Goal: Information Seeking & Learning: Learn about a topic

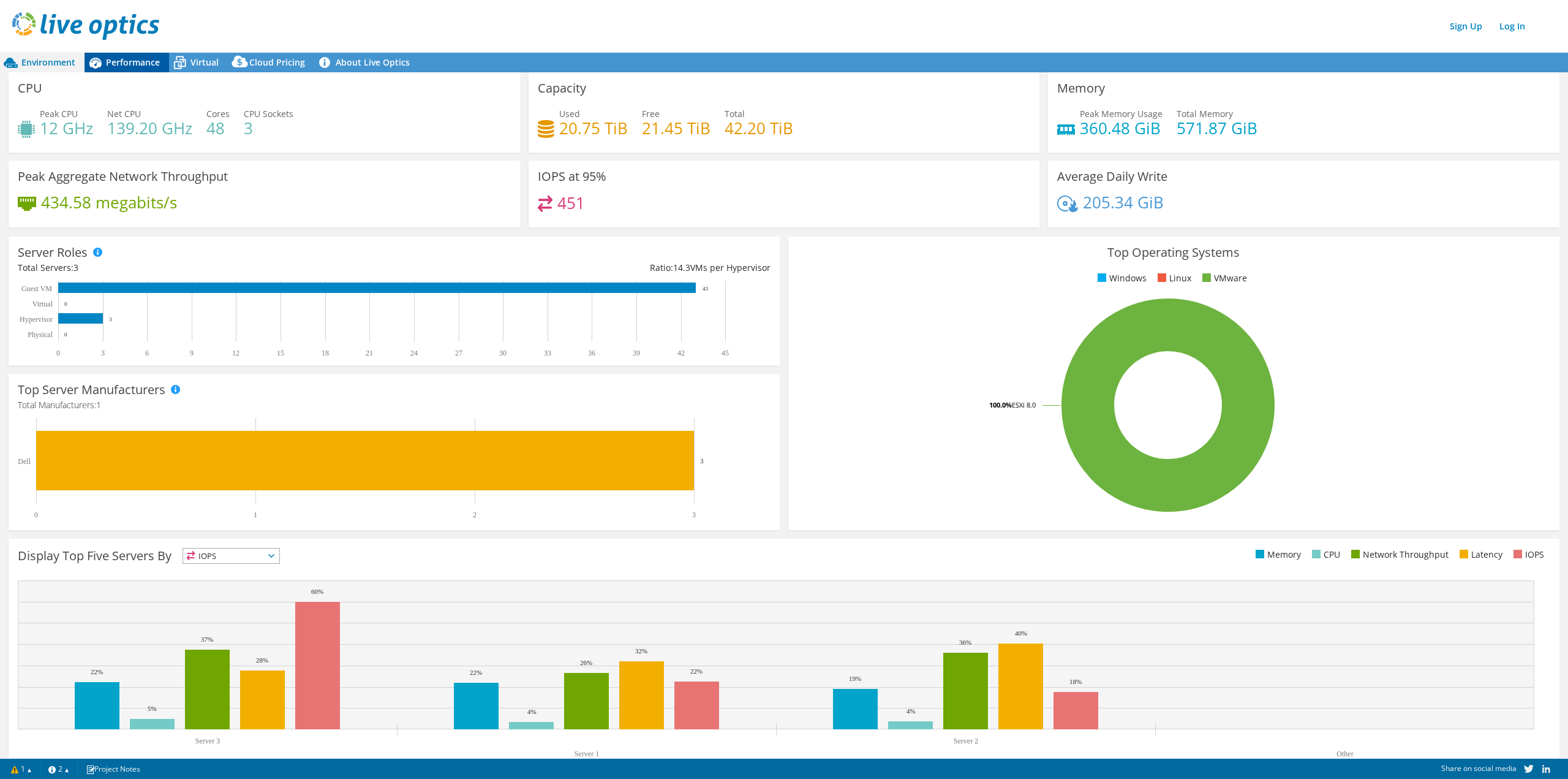
click at [148, 53] on div "Performance" at bounding box center [126, 62] width 84 height 20
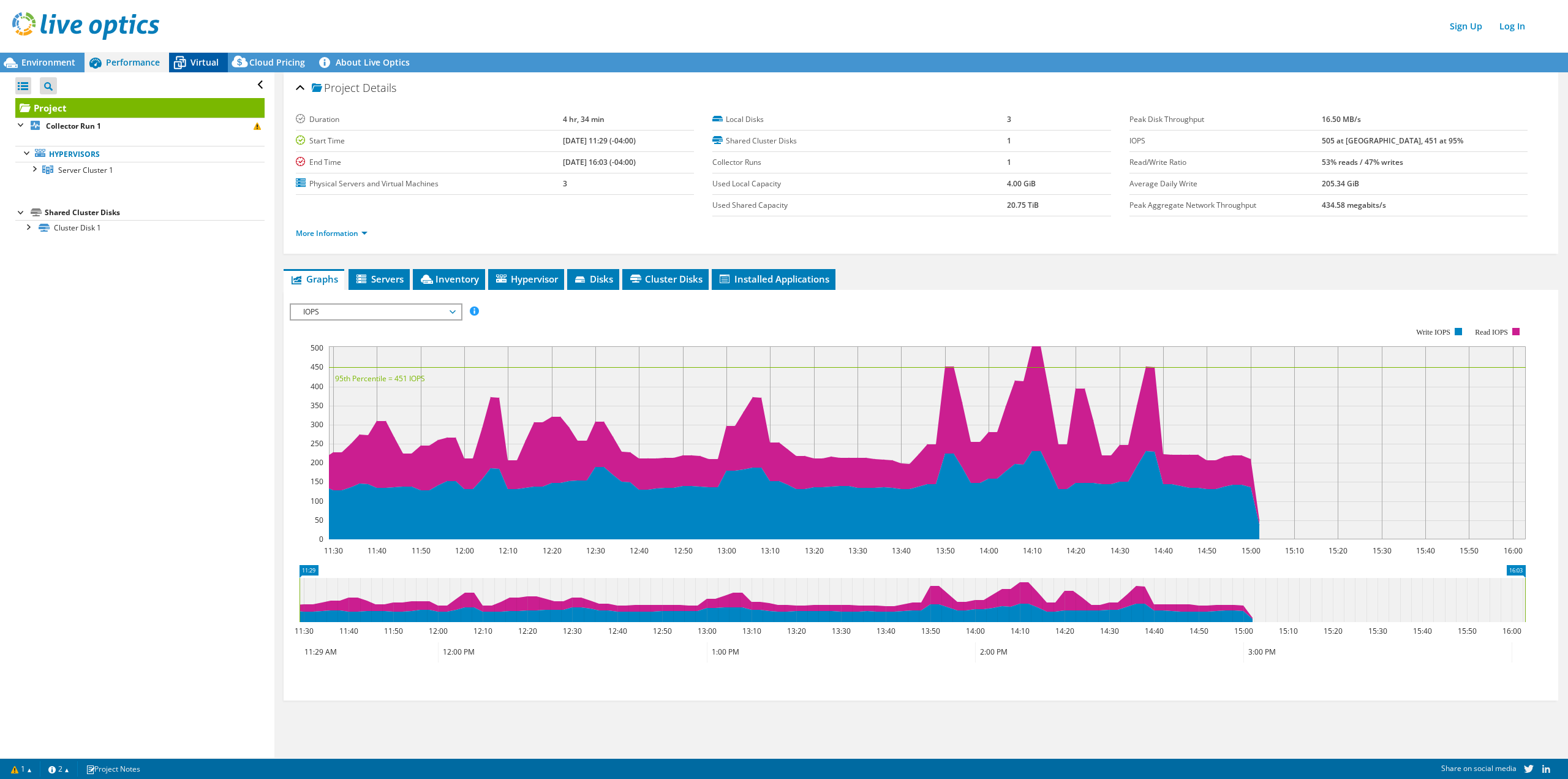
drag, startPoint x: 192, startPoint y: 58, endPoint x: 220, endPoint y: 68, distance: 29.7
click at [194, 59] on span "Virtual" at bounding box center [205, 61] width 28 height 11
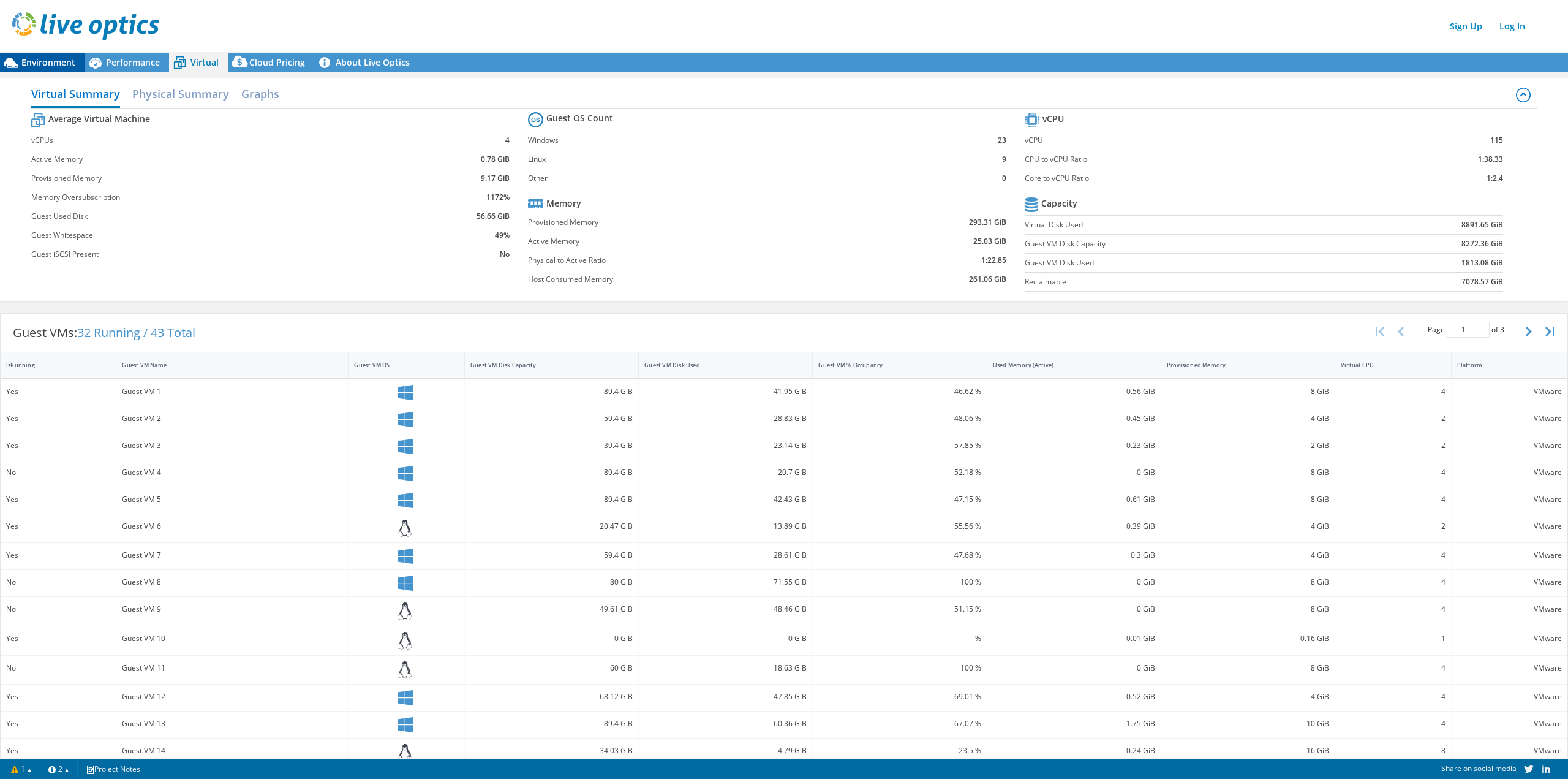
click at [58, 57] on span "Environment" at bounding box center [49, 61] width 54 height 11
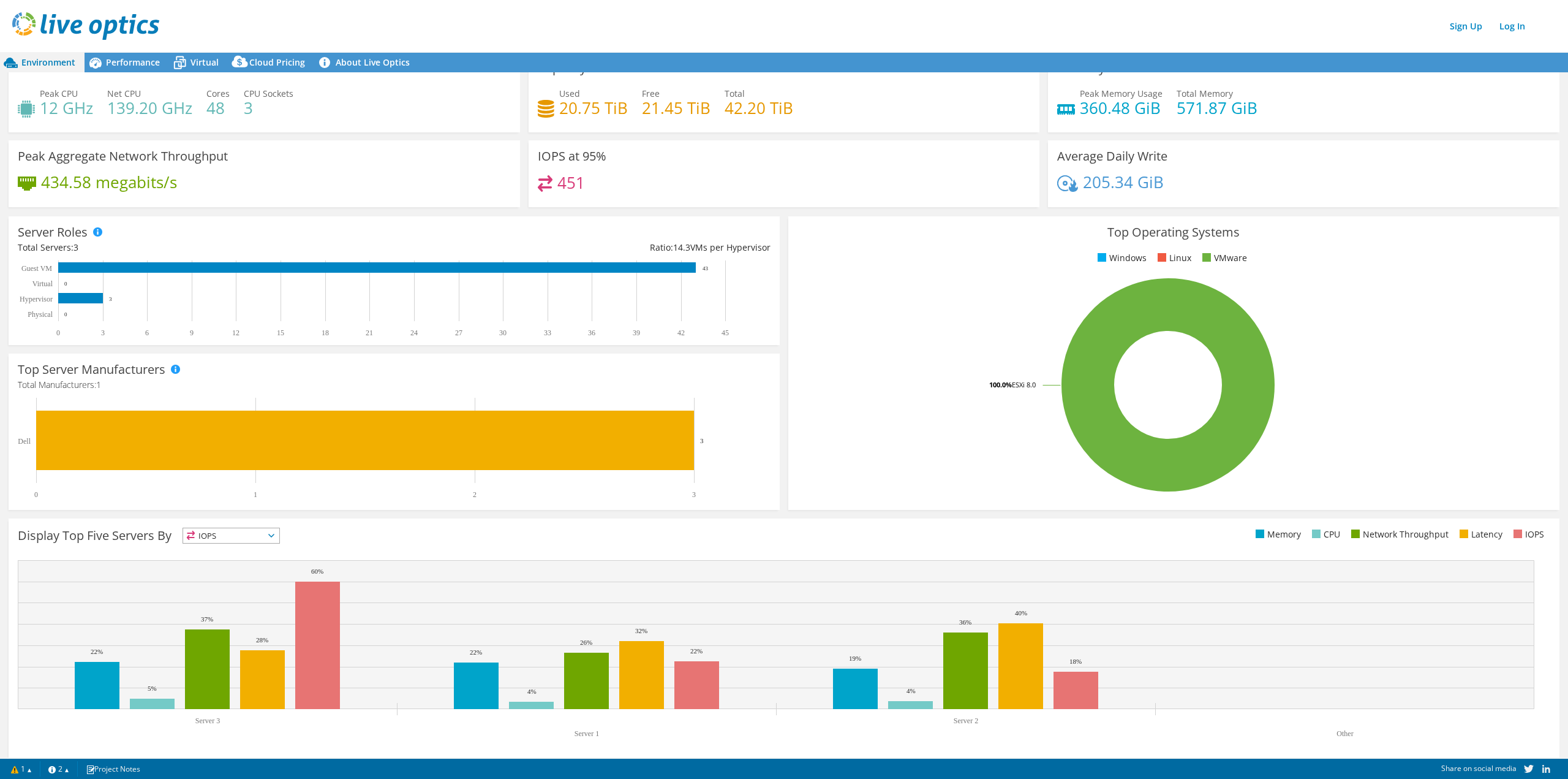
scroll to position [29, 0]
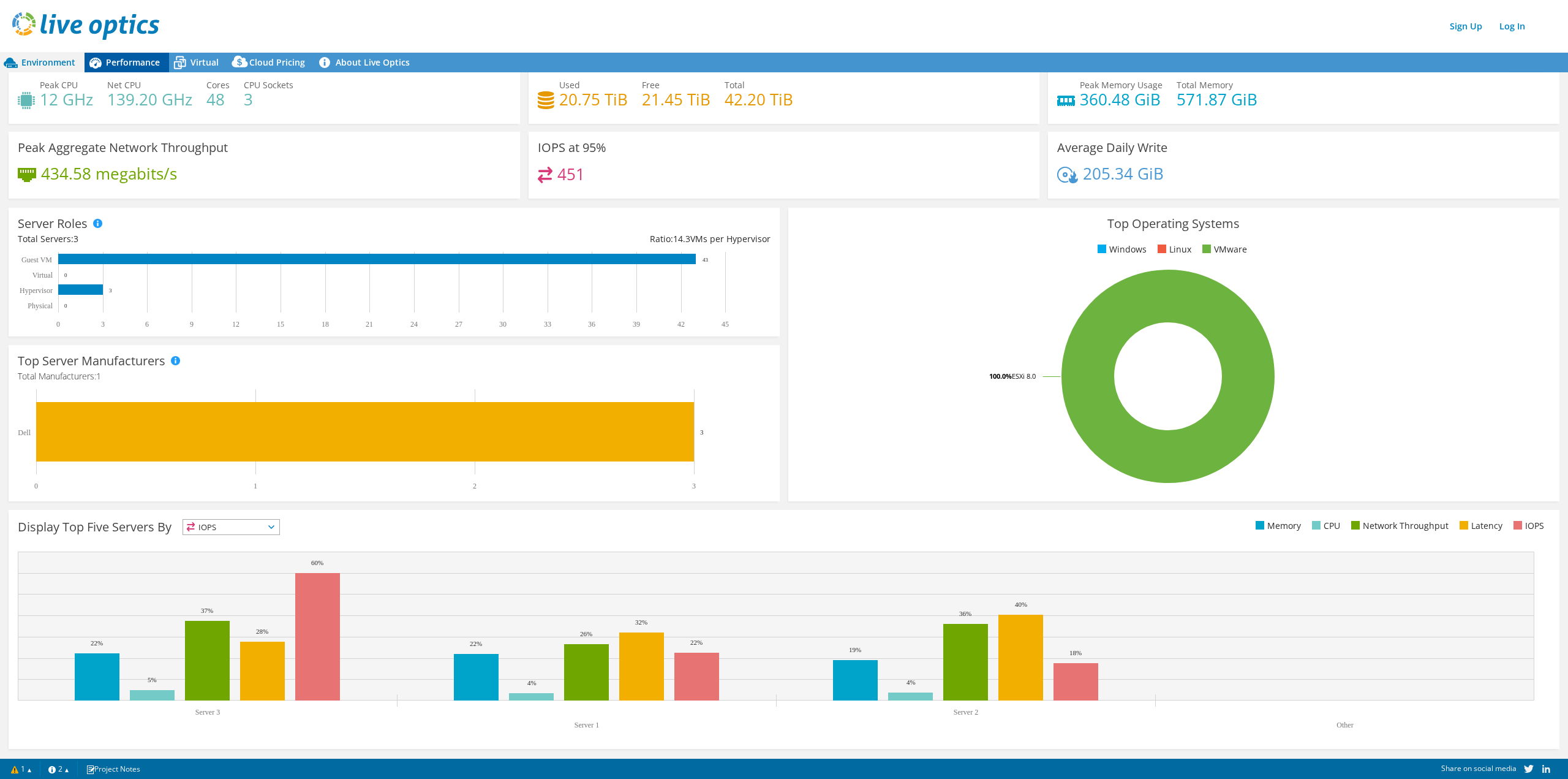
click at [135, 59] on span "Performance" at bounding box center [133, 61] width 54 height 11
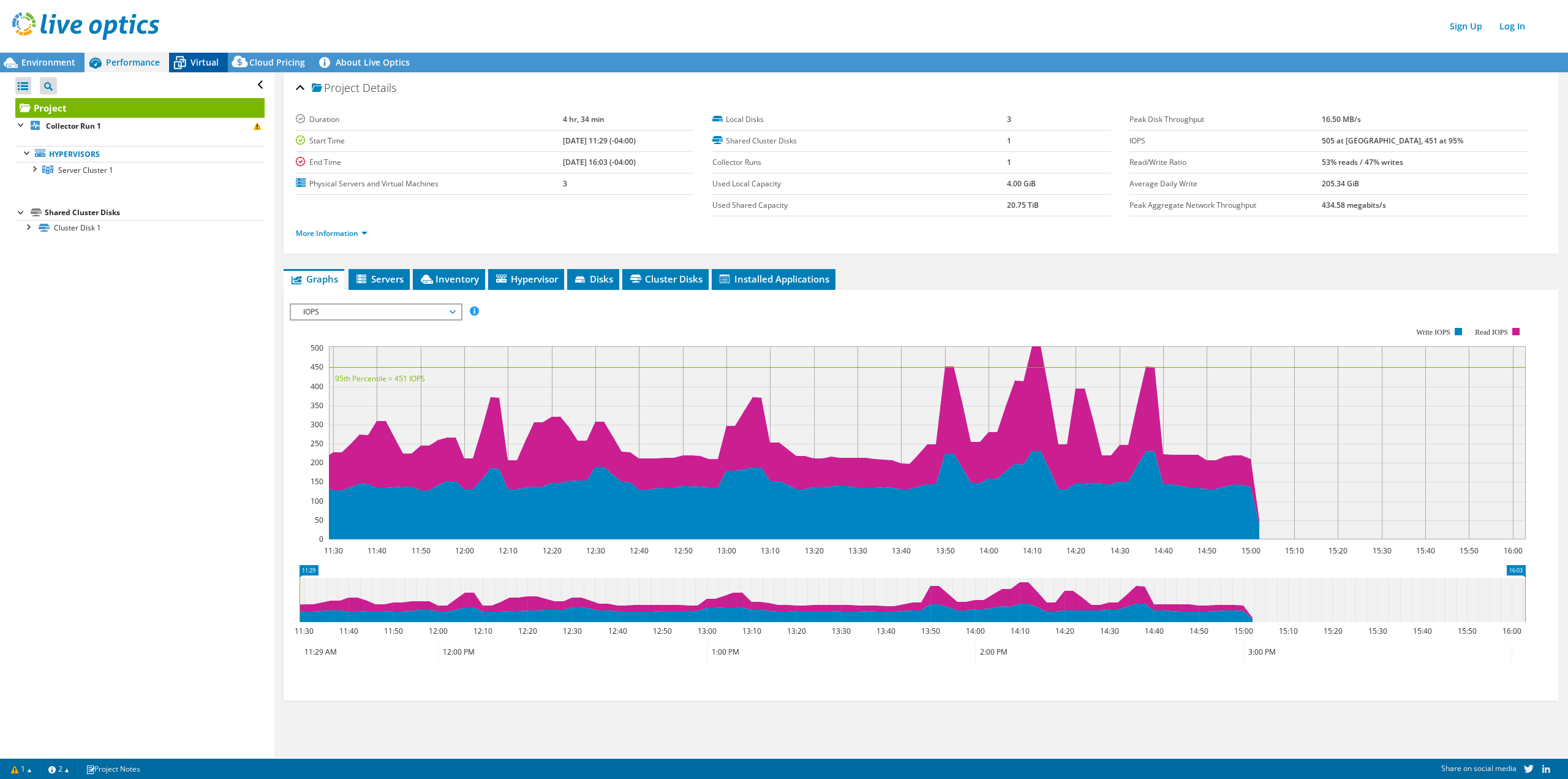
click at [205, 56] on span "Virtual" at bounding box center [205, 61] width 28 height 11
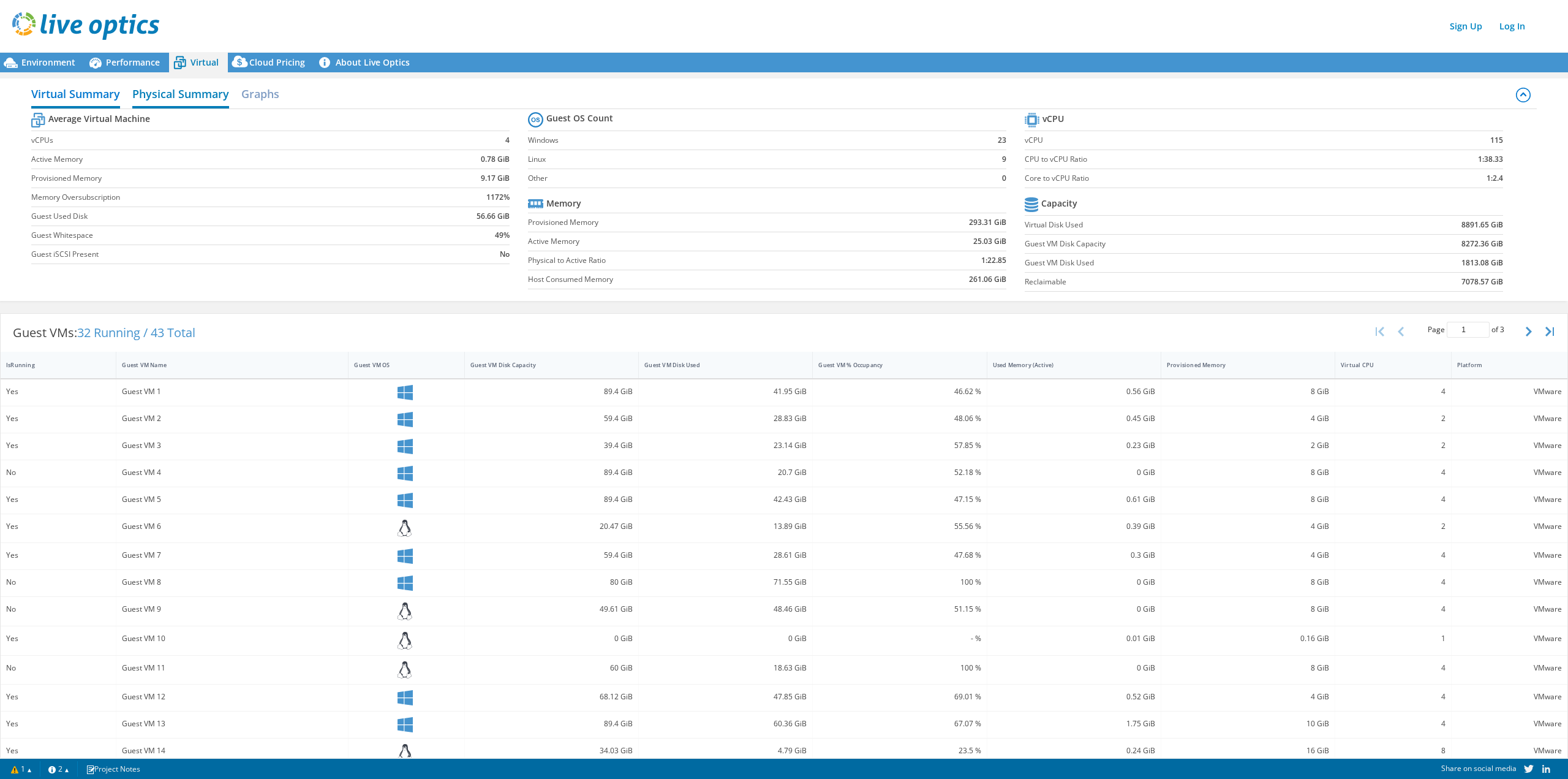
click at [207, 93] on h2 "Physical Summary" at bounding box center [180, 95] width 97 height 27
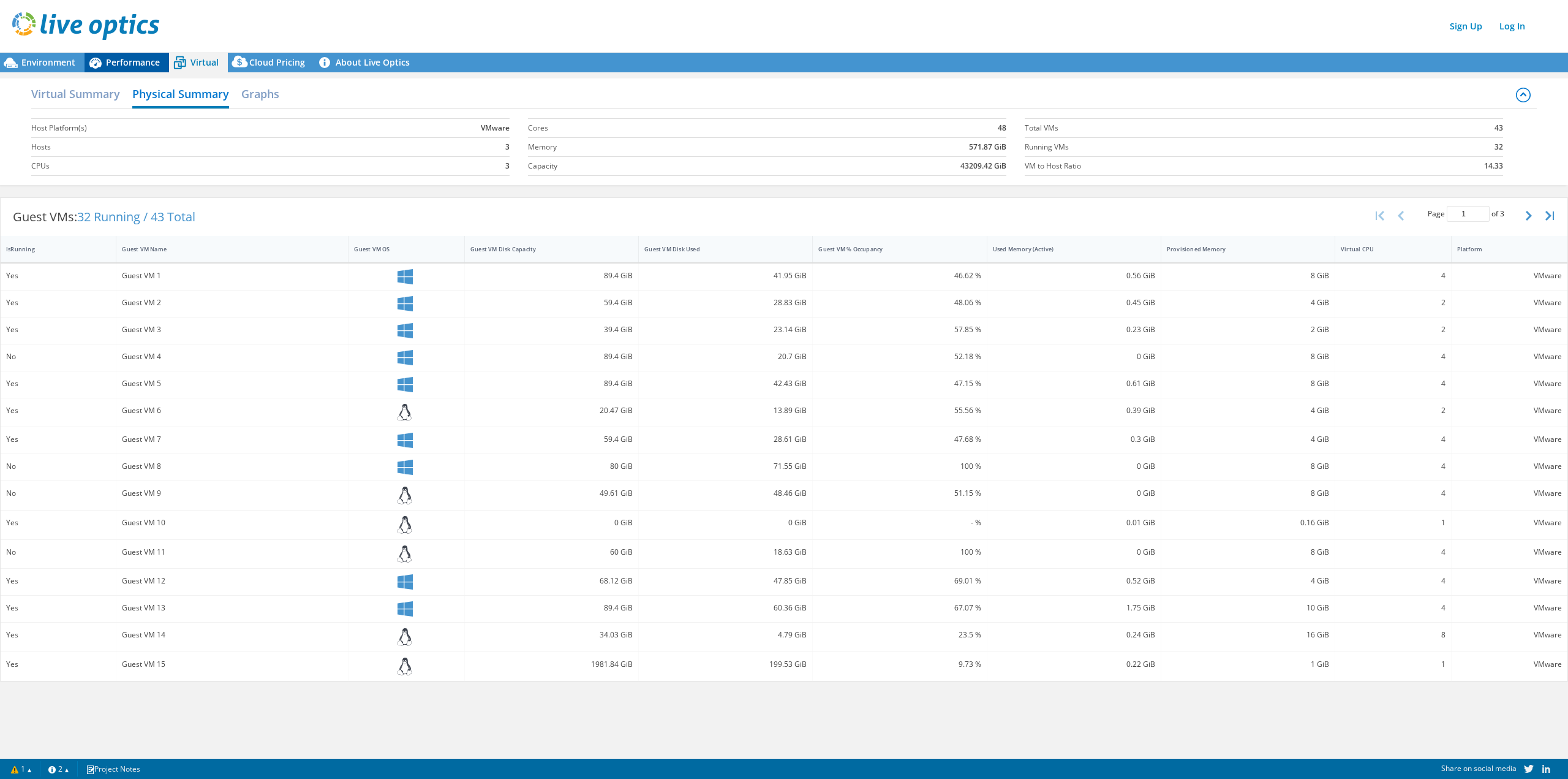
click at [135, 57] on span "Performance" at bounding box center [133, 61] width 54 height 11
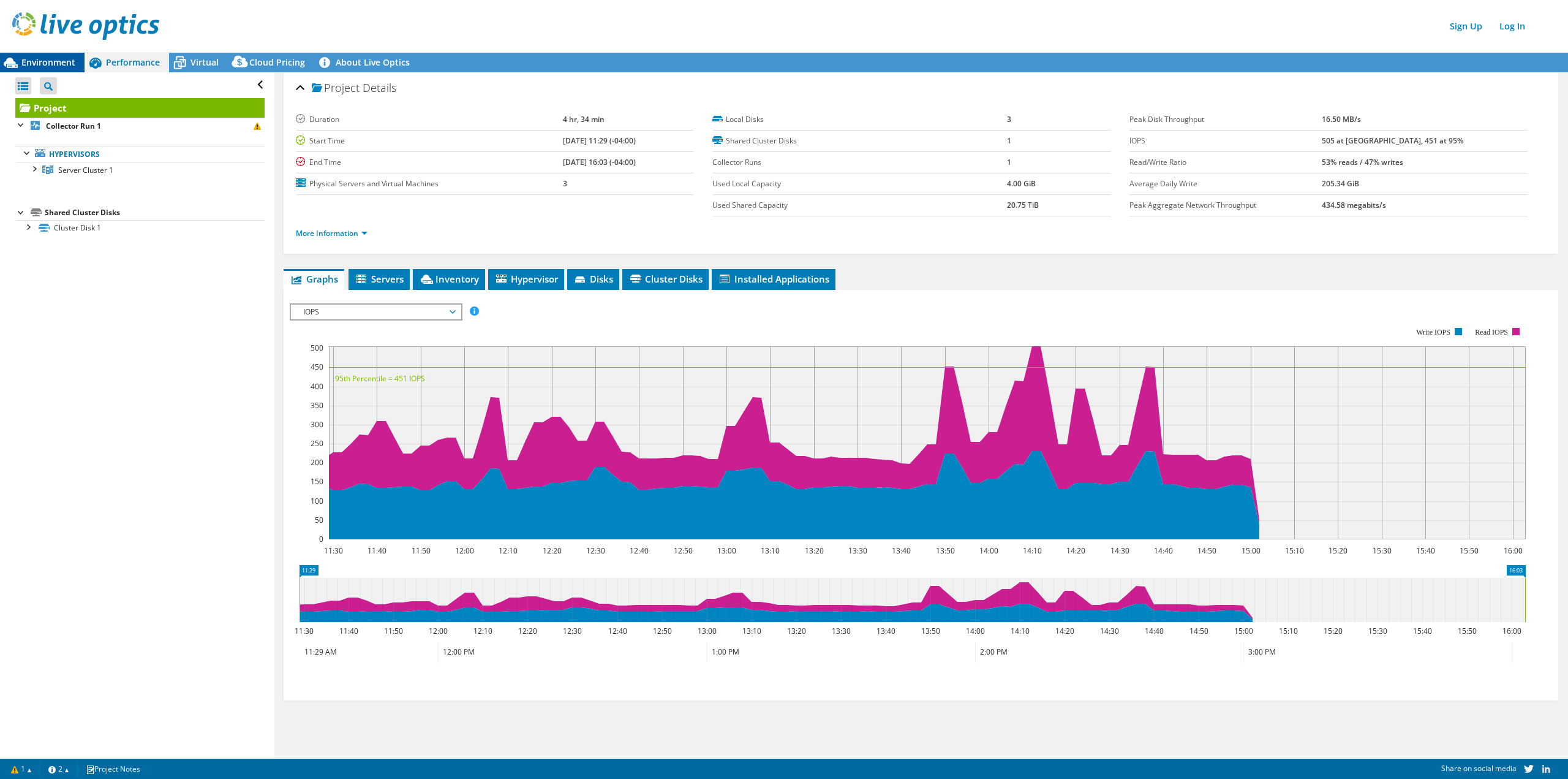
click at [51, 59] on span "Environment" at bounding box center [49, 61] width 54 height 11
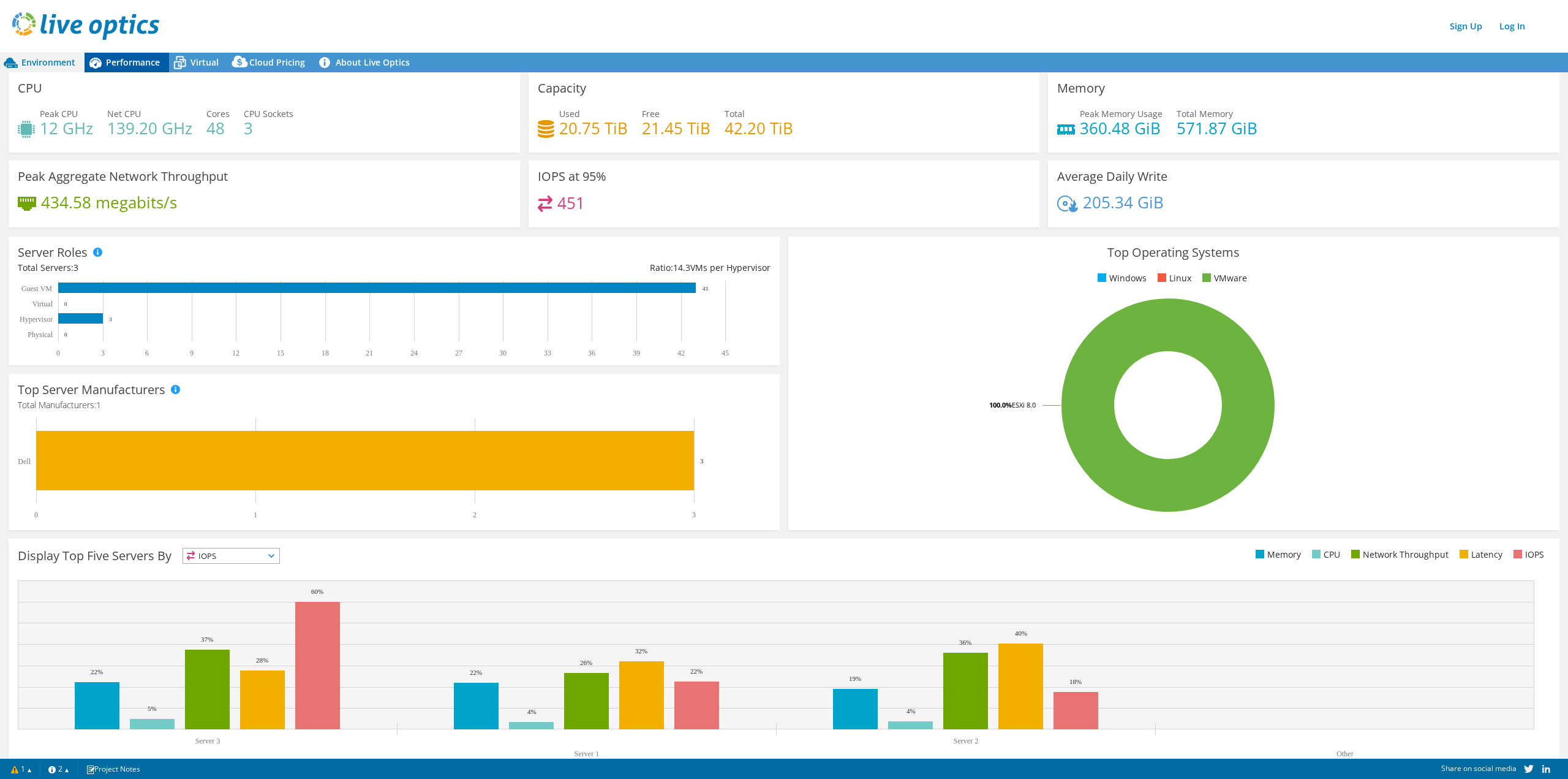
drag, startPoint x: 124, startPoint y: 63, endPoint x: 155, endPoint y: 58, distance: 31.4
click at [125, 63] on span "Performance" at bounding box center [133, 61] width 54 height 11
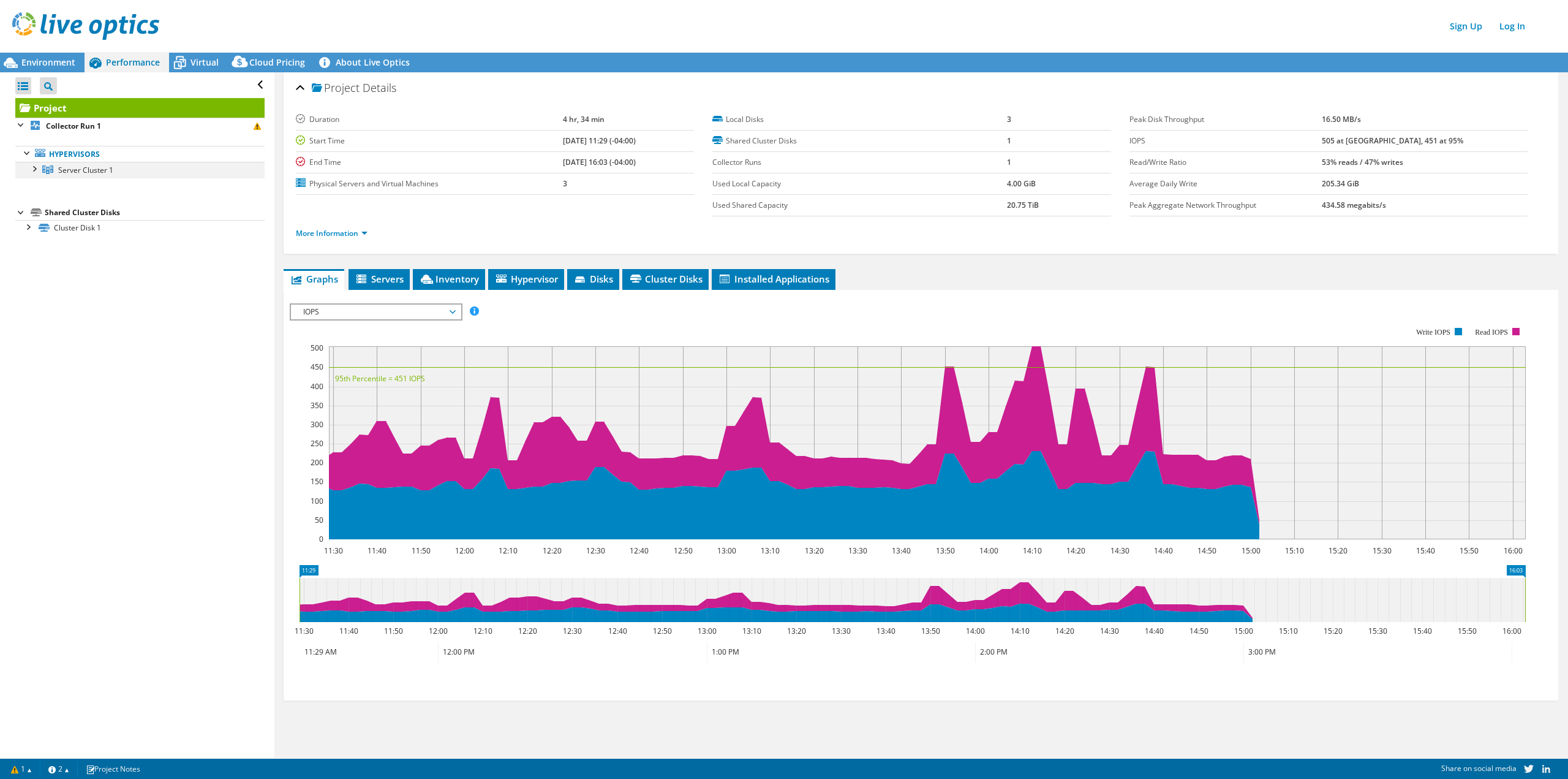
click at [36, 168] on div at bounding box center [34, 168] width 12 height 12
click at [201, 61] on span "Virtual" at bounding box center [205, 61] width 28 height 11
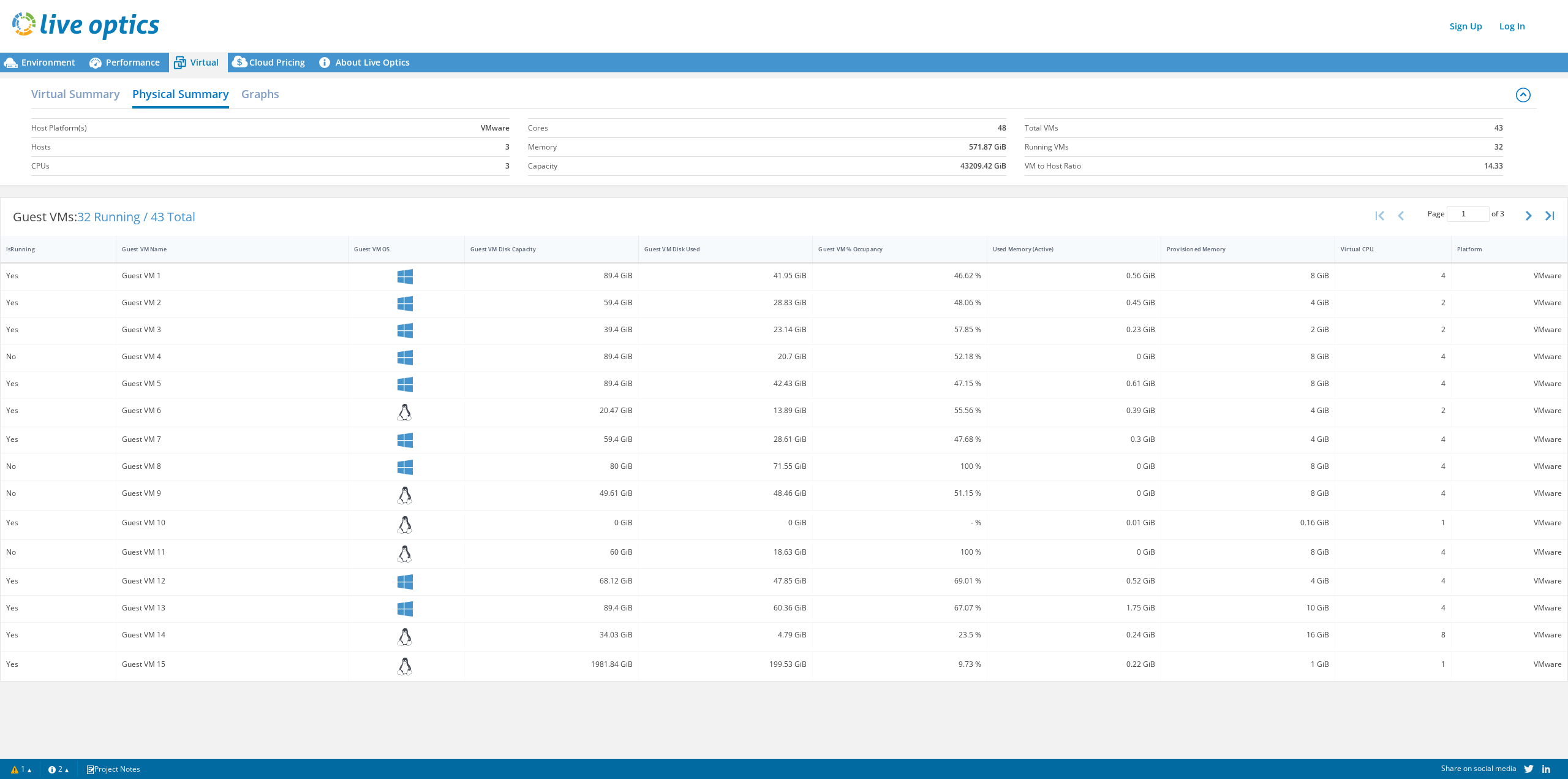
click at [151, 275] on div "Guest VM 1" at bounding box center [232, 276] width 220 height 14
drag, startPoint x: 82, startPoint y: 95, endPoint x: 113, endPoint y: 105, distance: 32.6
click at [82, 95] on h2 "Virtual Summary" at bounding box center [76, 95] width 89 height 27
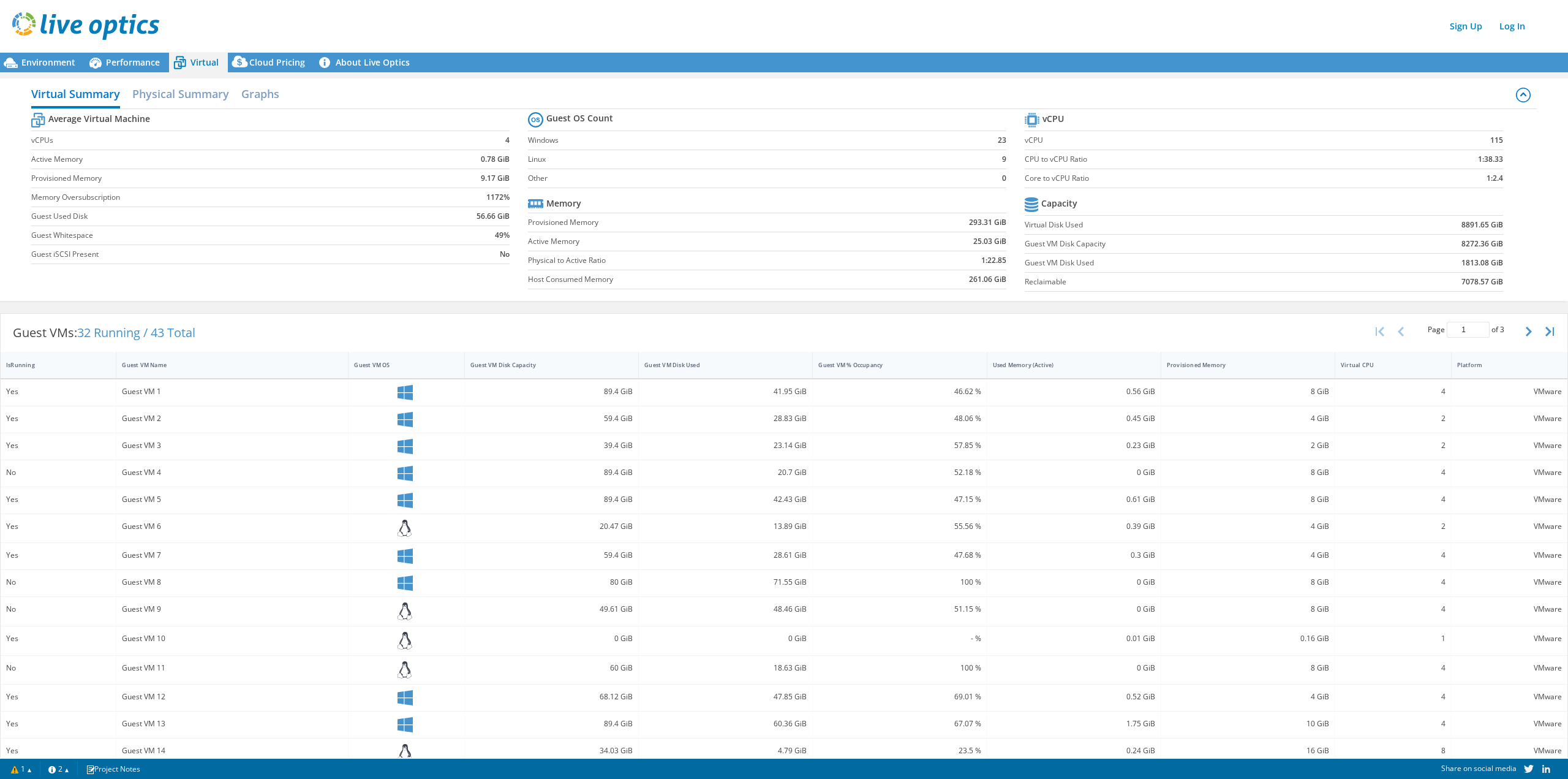
scroll to position [46, 0]
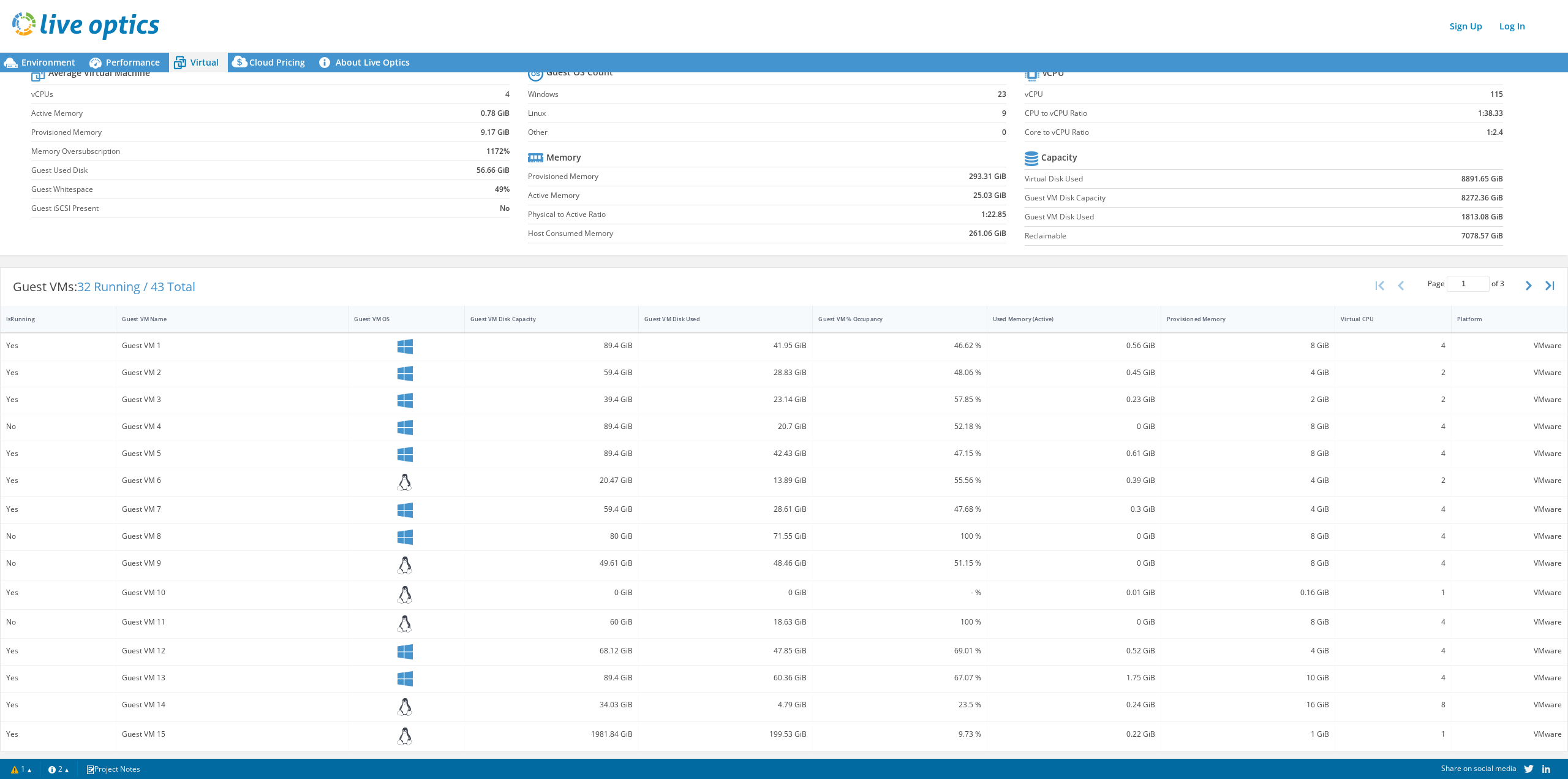
click at [1147, 755] on div "Guest VMs: 32 Running / 43 Total Page 1 of 3 5 rows 10 rows 20 rows 25 rows 50 …" at bounding box center [784, 509] width 1568 height 497
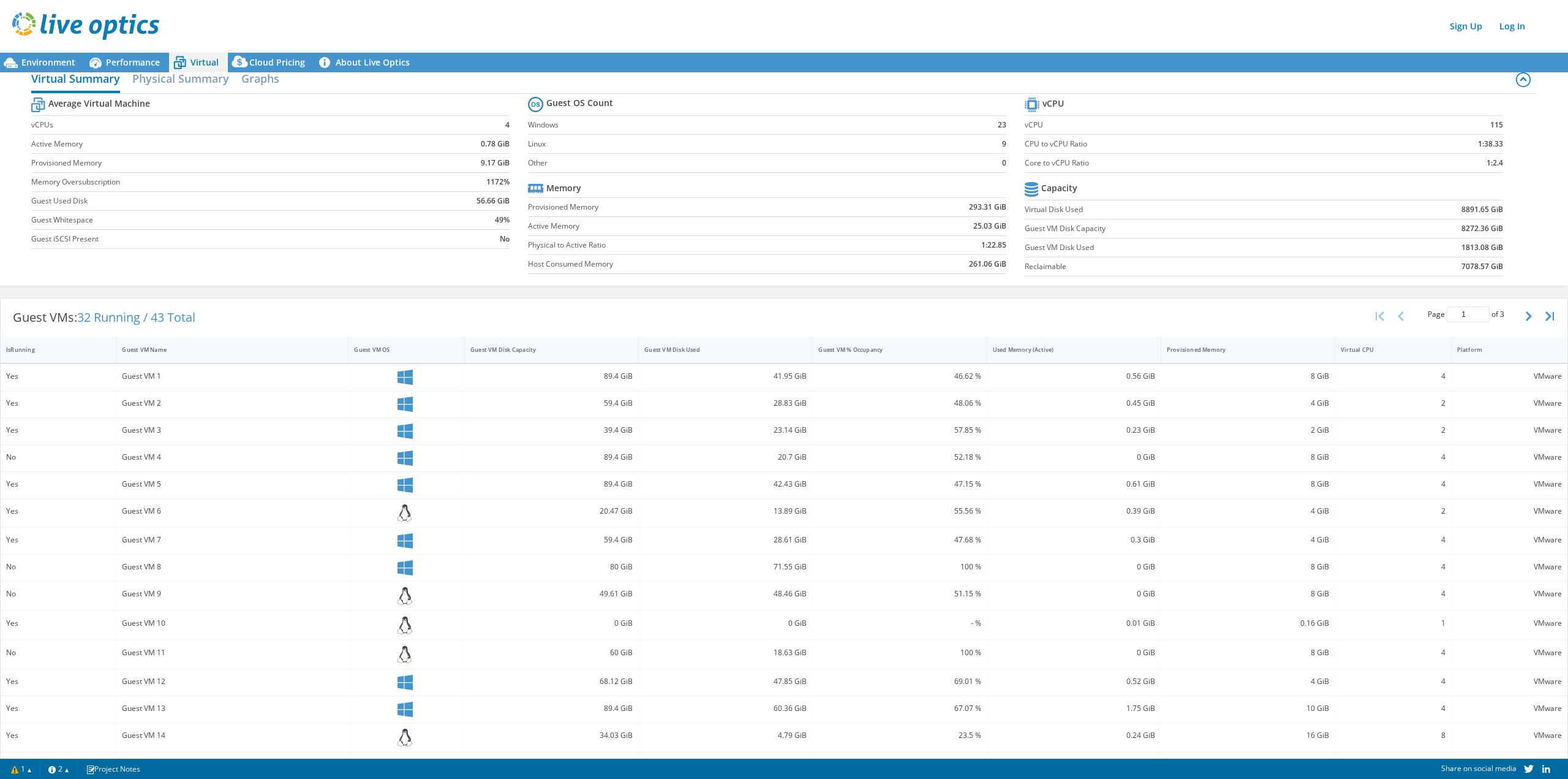
scroll to position [0, 0]
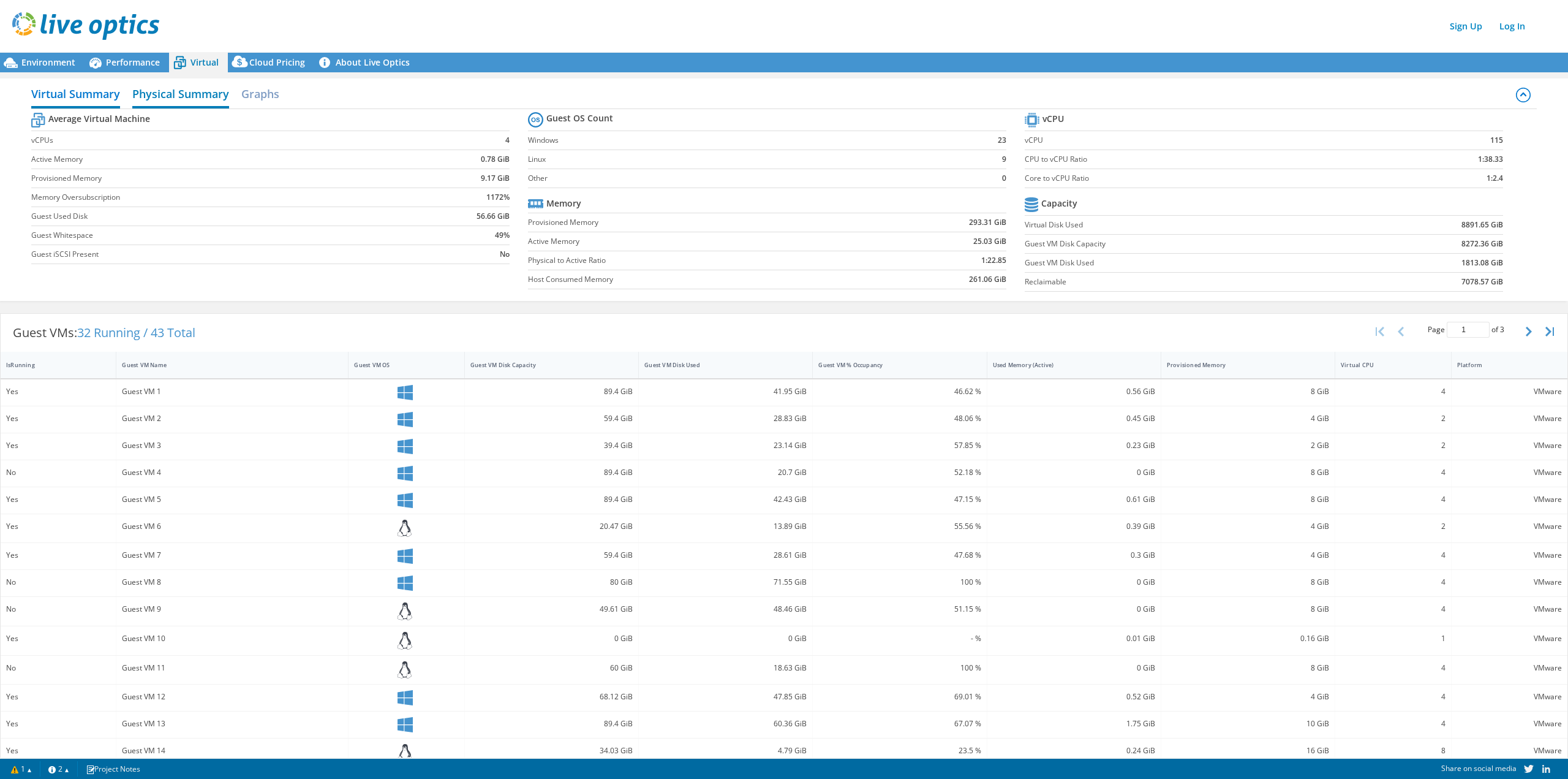
click at [201, 93] on h2 "Physical Summary" at bounding box center [180, 95] width 97 height 27
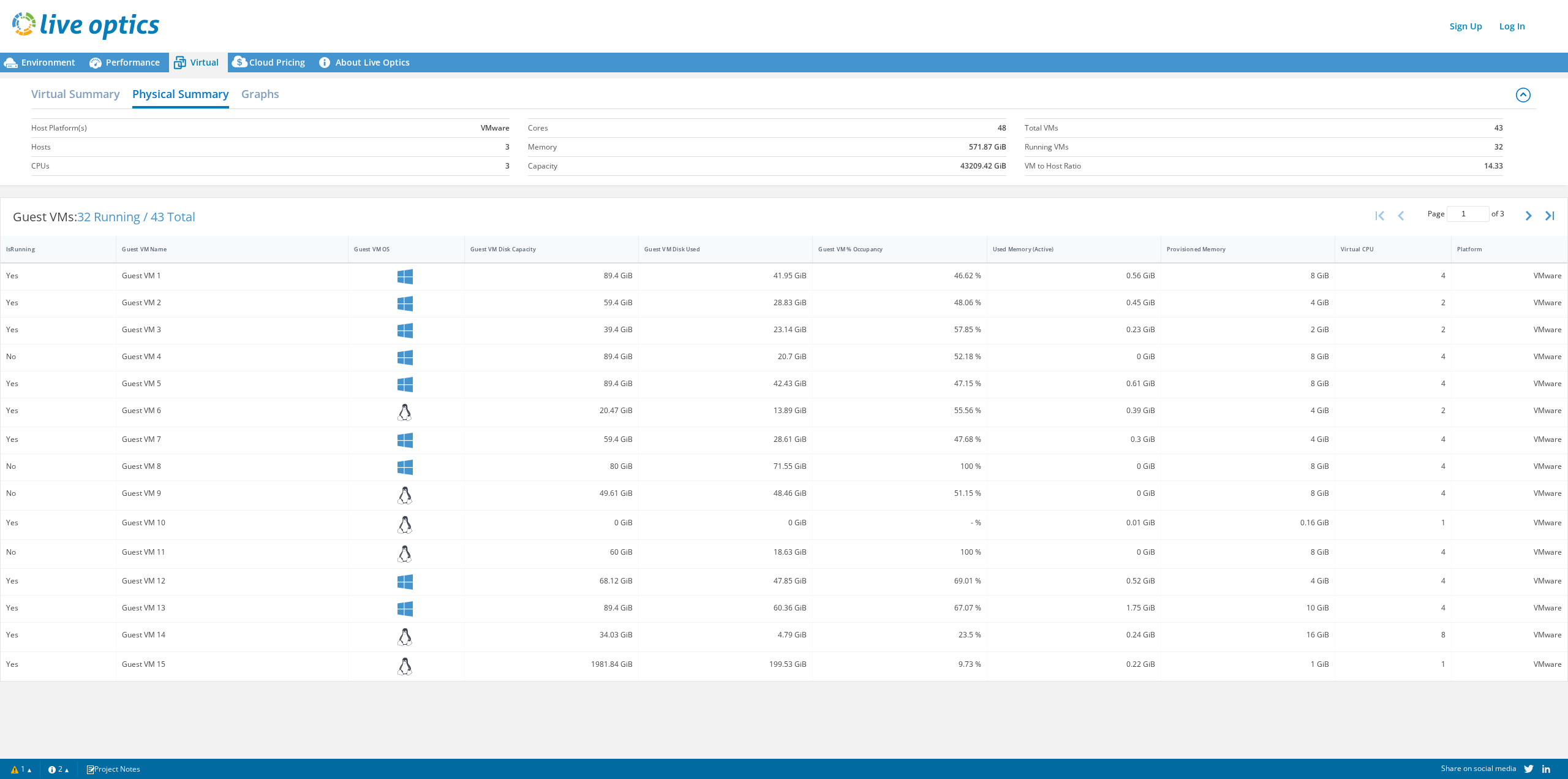
click at [630, 281] on div "89.4 GiB" at bounding box center [552, 276] width 162 height 14
click at [646, 281] on div "41.95 GiB" at bounding box center [726, 276] width 174 height 26
drag, startPoint x: 699, startPoint y: 282, endPoint x: 793, endPoint y: 297, distance: 95.2
click at [714, 289] on div "41.95 GiB" at bounding box center [726, 276] width 174 height 26
click at [858, 293] on div "48.06 %" at bounding box center [899, 303] width 174 height 26
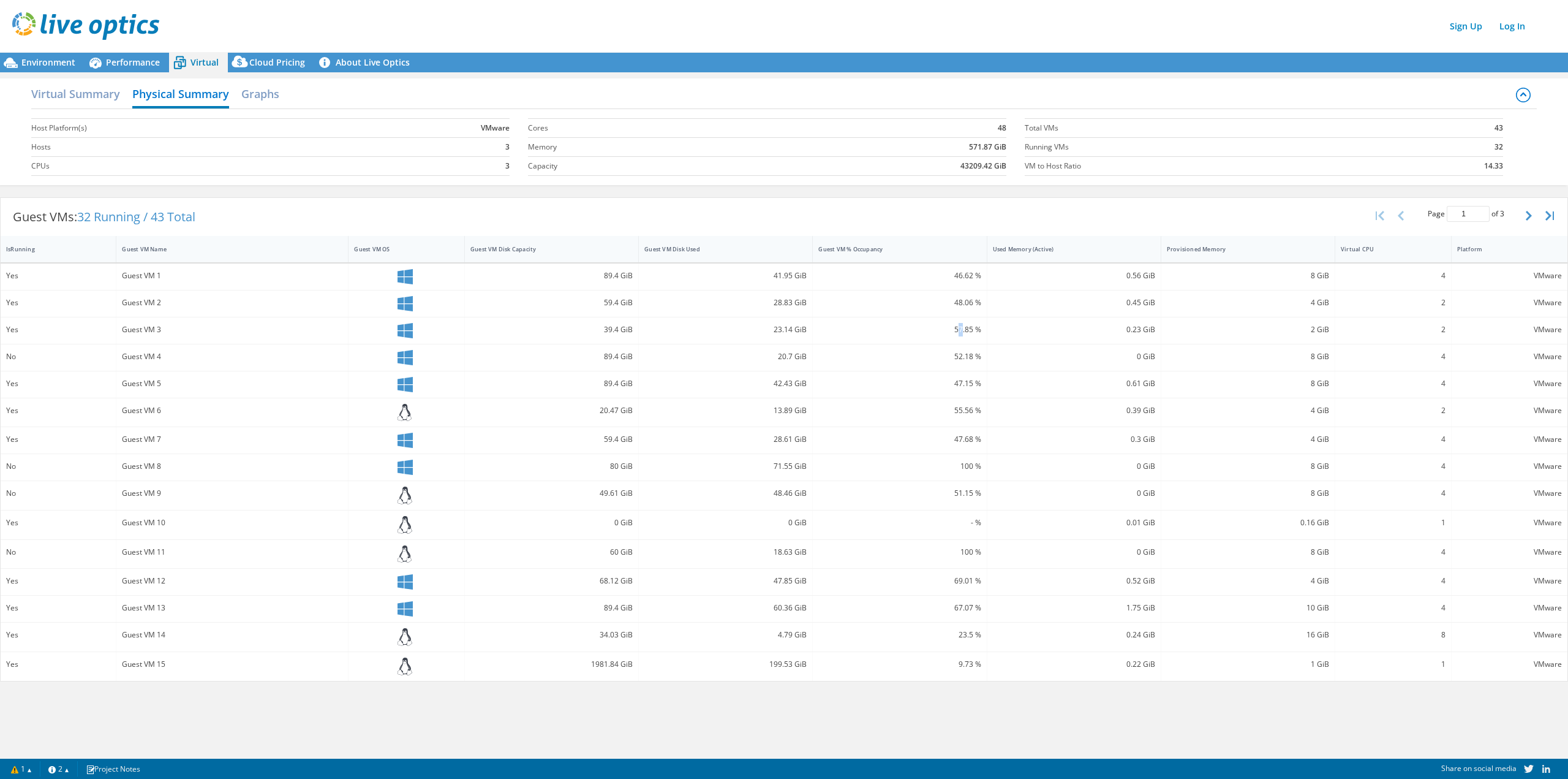
click at [968, 328] on div "57.85 %" at bounding box center [899, 330] width 162 height 14
click at [1052, 333] on div "0.23 GiB" at bounding box center [1074, 330] width 162 height 14
click at [50, 61] on span "Environment" at bounding box center [49, 61] width 54 height 11
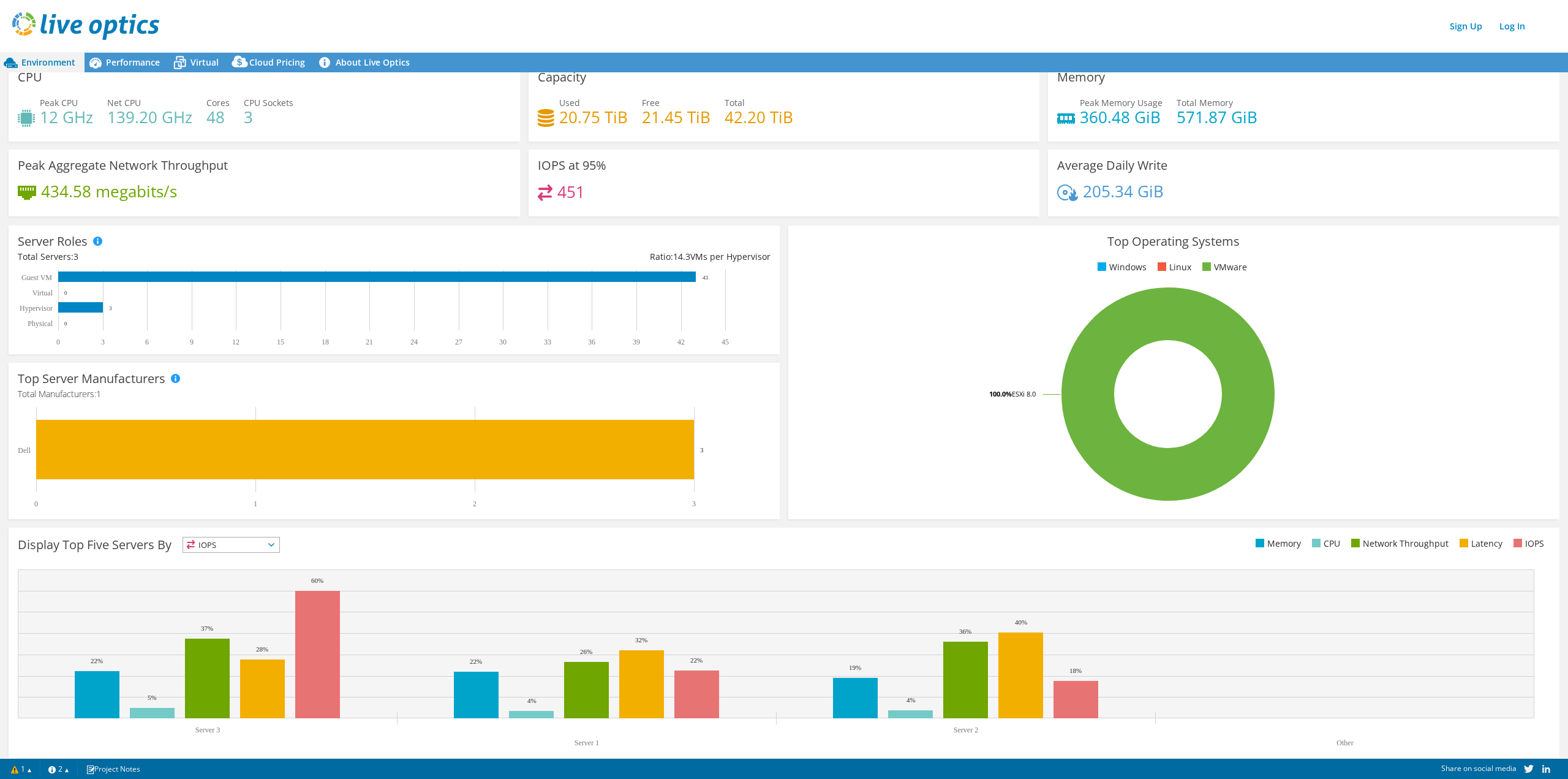
scroll to position [29, 0]
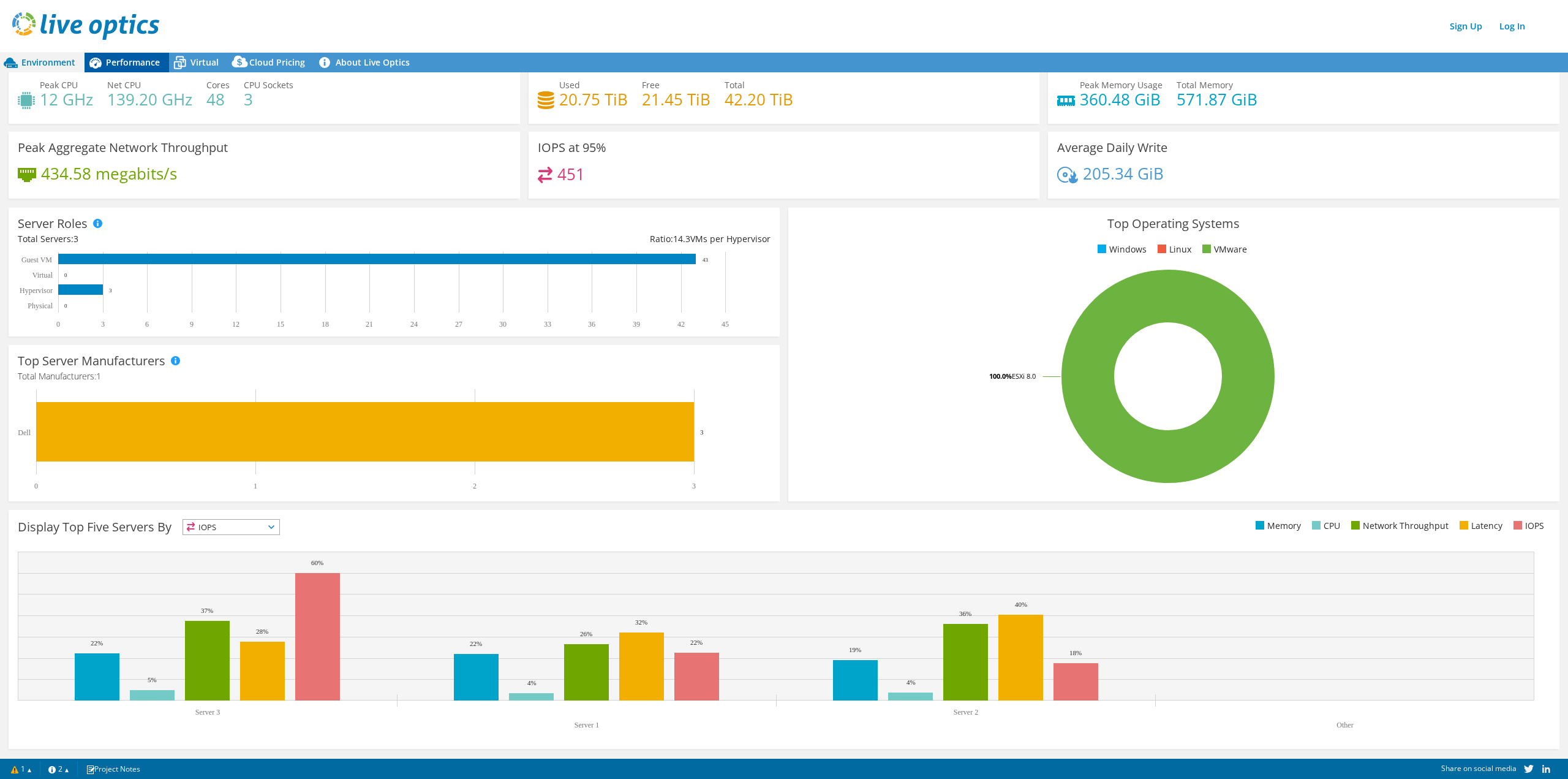
click at [131, 61] on span "Performance" at bounding box center [133, 61] width 54 height 11
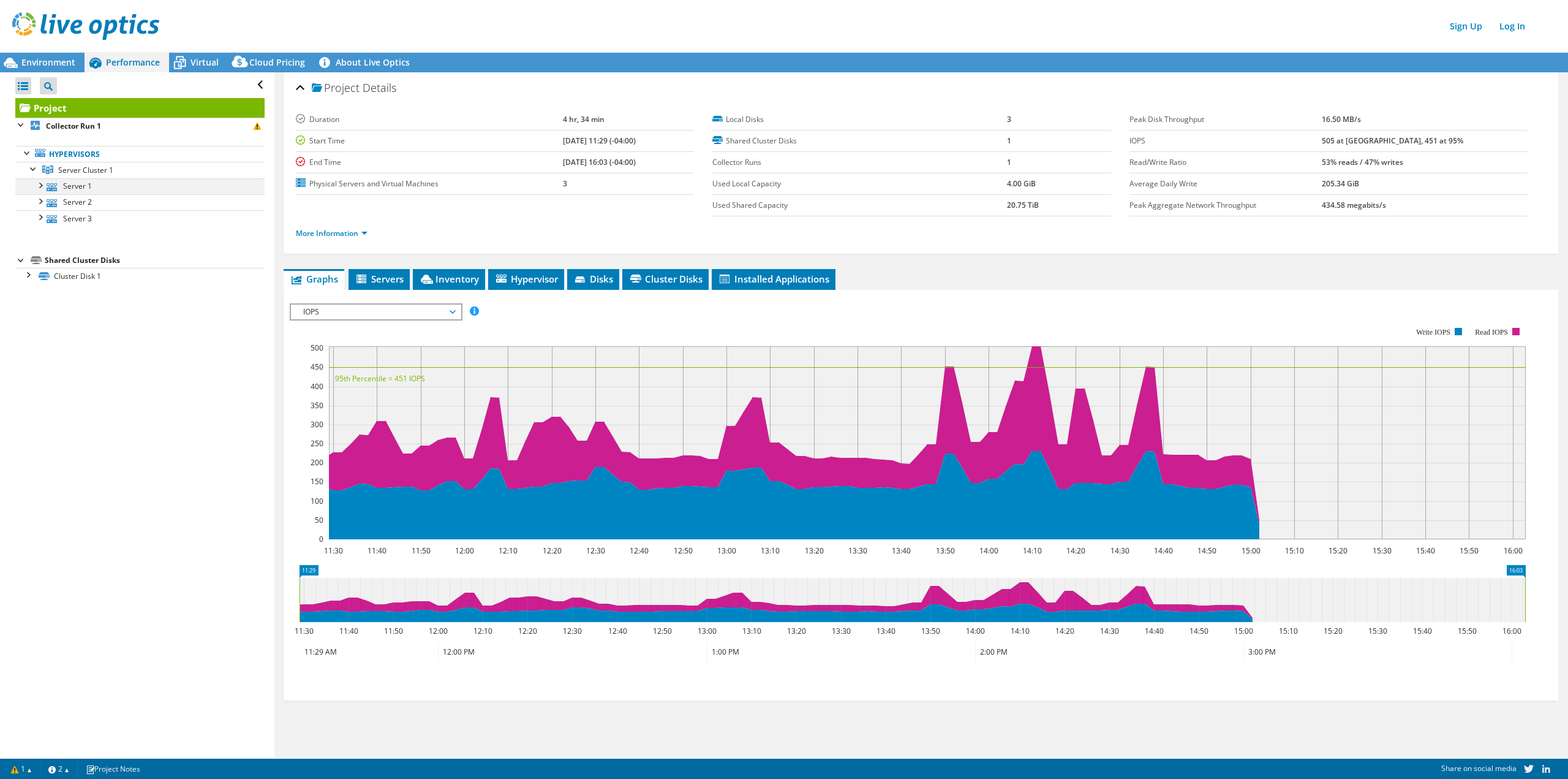
click at [45, 189] on div at bounding box center [40, 184] width 12 height 12
click at [51, 235] on div at bounding box center [46, 232] width 12 height 12
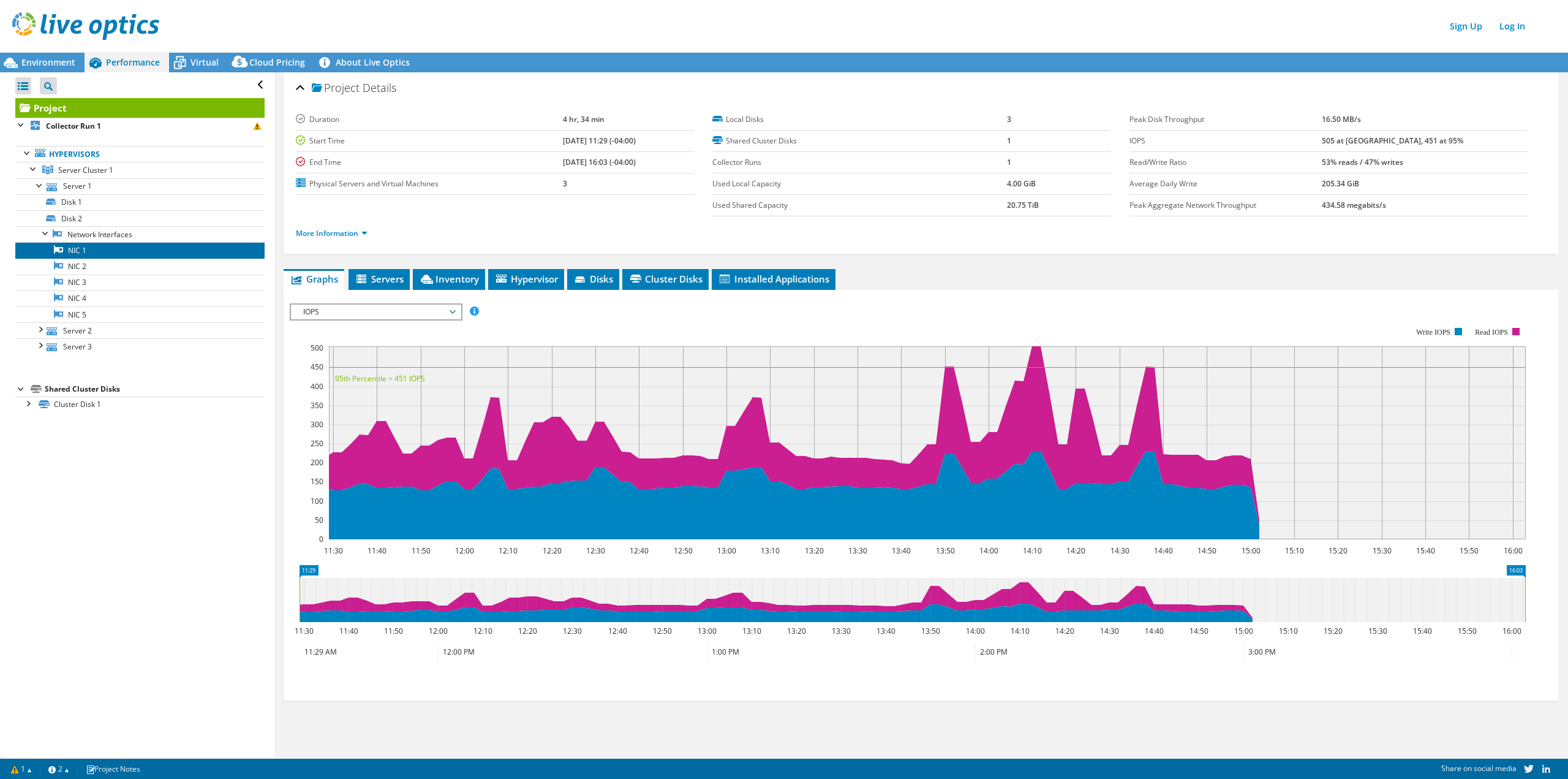
click at [88, 255] on link "NIC 1" at bounding box center [140, 250] width 249 height 16
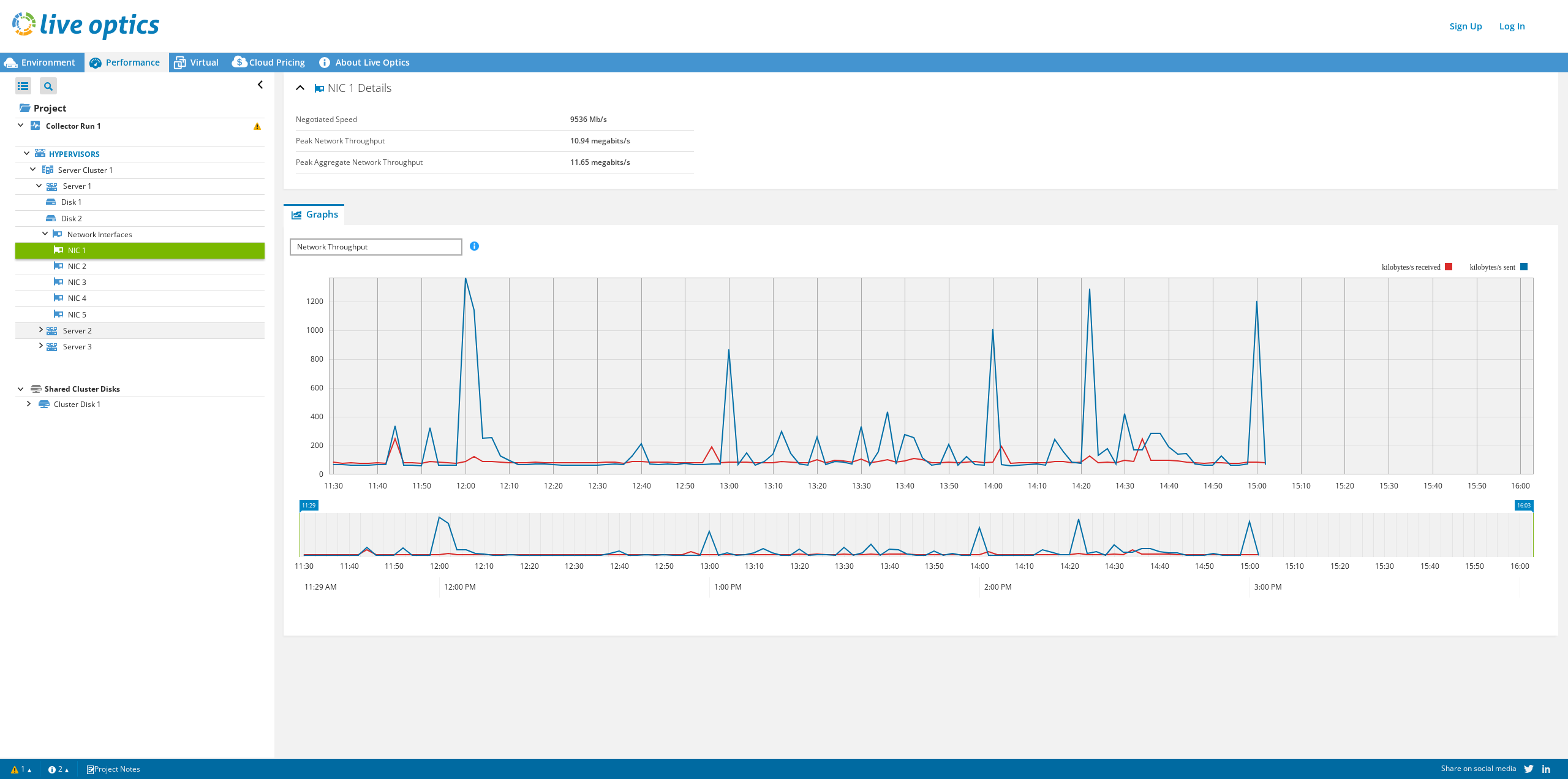
drag, startPoint x: 40, startPoint y: 330, endPoint x: 40, endPoint y: 359, distance: 29.0
click at [40, 330] on div at bounding box center [40, 328] width 12 height 12
click at [30, 451] on div at bounding box center [28, 451] width 12 height 12
click at [45, 378] on div at bounding box center [46, 377] width 12 height 12
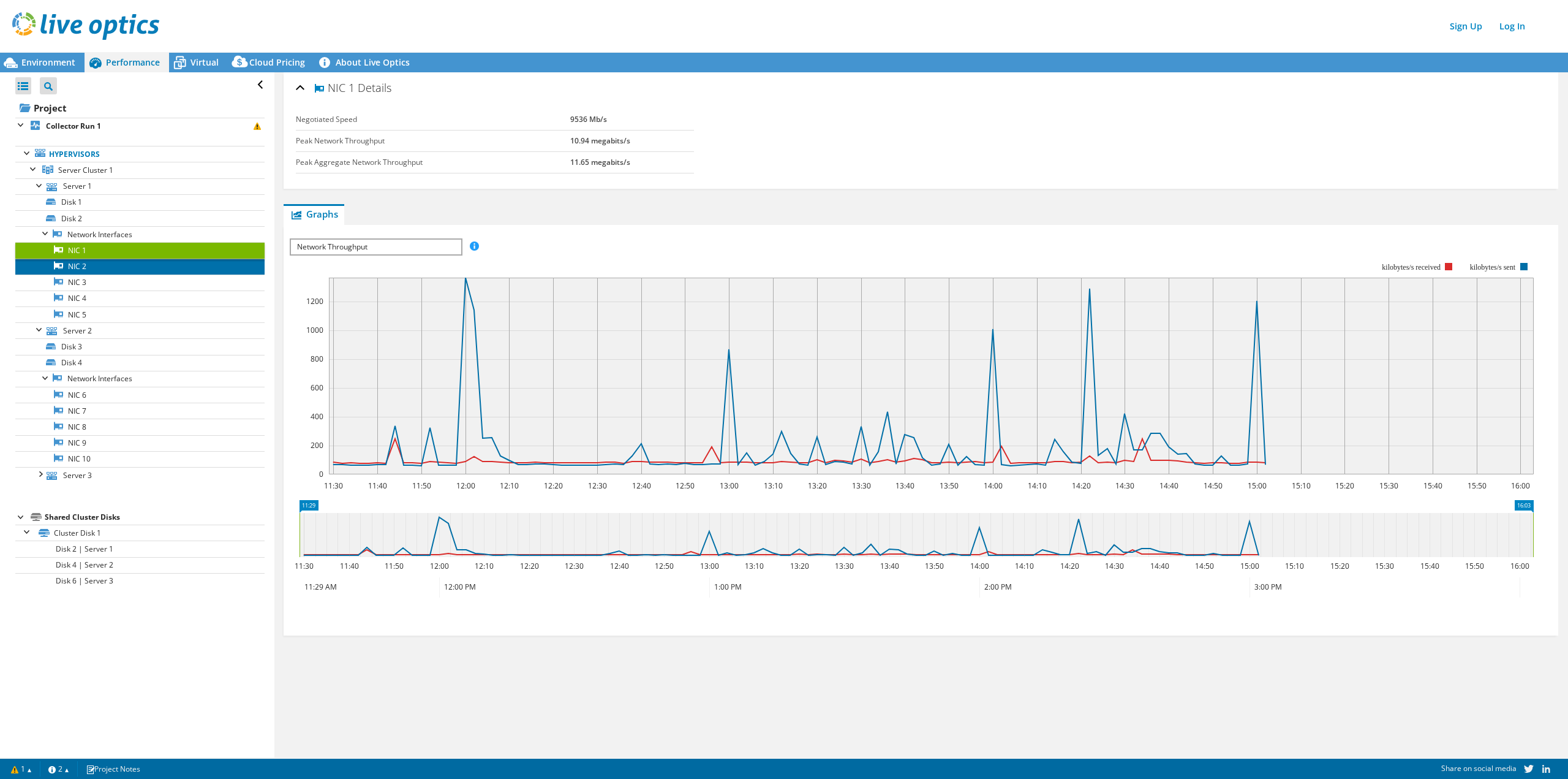
click at [86, 266] on link "NIC 2" at bounding box center [140, 267] width 249 height 16
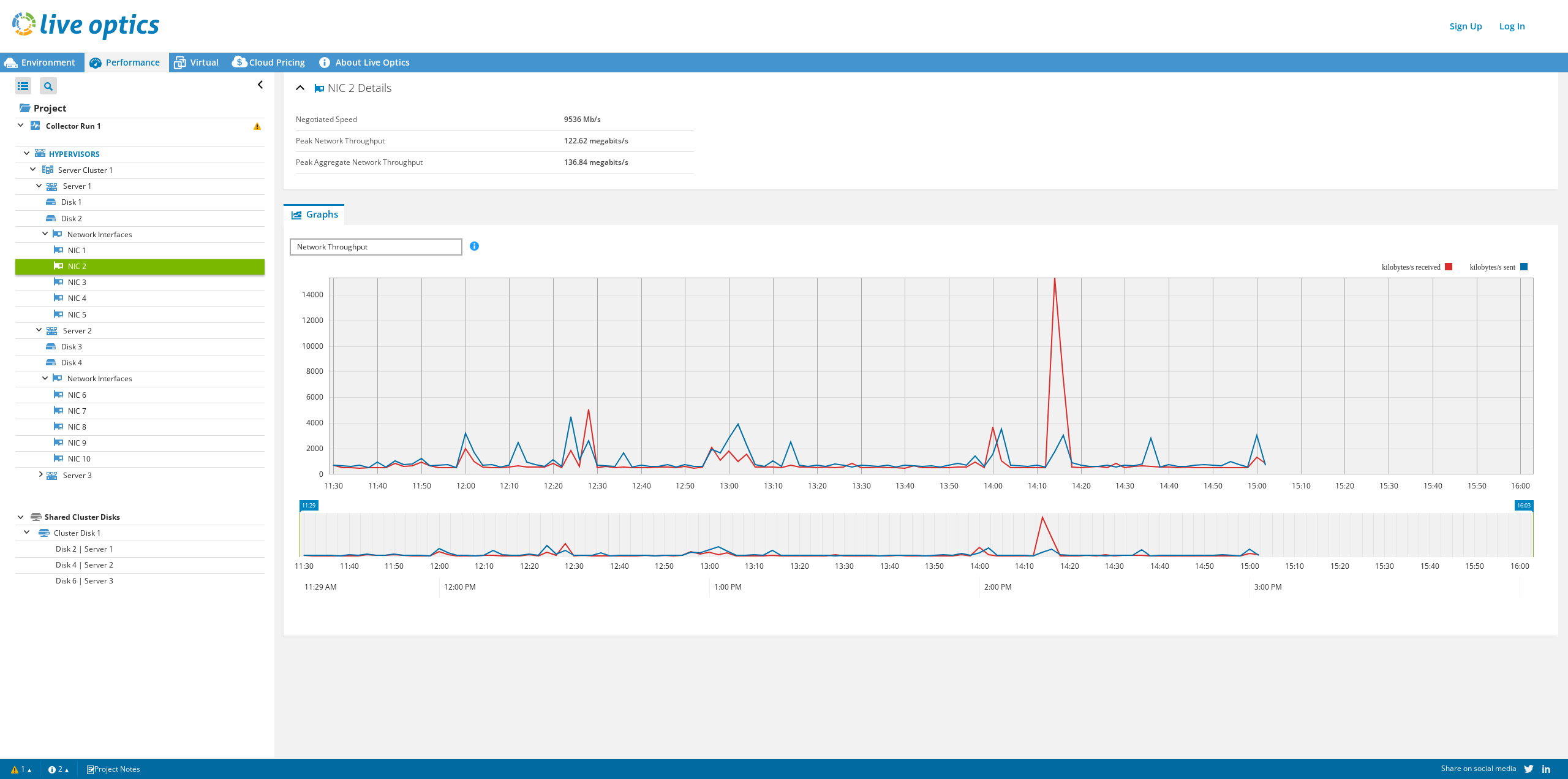
click at [394, 249] on span "Network Throughput" at bounding box center [375, 247] width 169 height 15
click at [590, 220] on ul "Graphs Servers Inventory Hypervisor Disks Cluster Disks Installed Applications" at bounding box center [920, 214] width 1274 height 21
click at [196, 60] on span "Virtual" at bounding box center [205, 61] width 28 height 11
